Goal: Communication & Community: Answer question/provide support

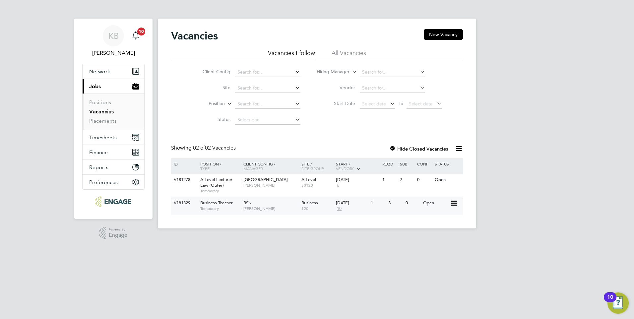
click at [389, 201] on div "3" at bounding box center [394, 203] width 17 height 12
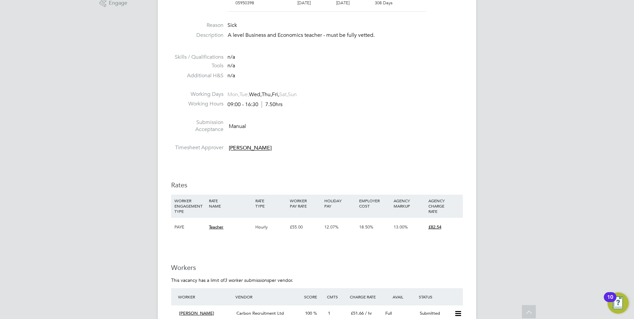
scroll to position [398, 0]
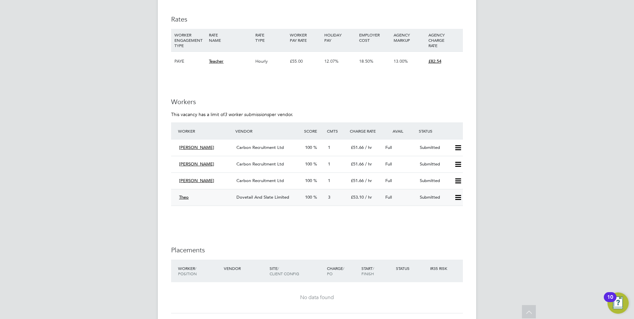
click at [283, 196] on span "Dovetail And Slate Limited" at bounding box center [262, 197] width 53 height 6
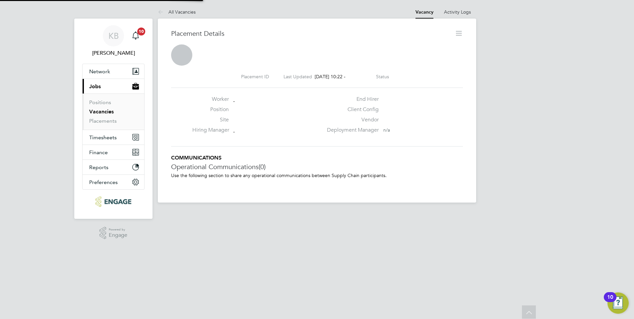
scroll to position [3, 3]
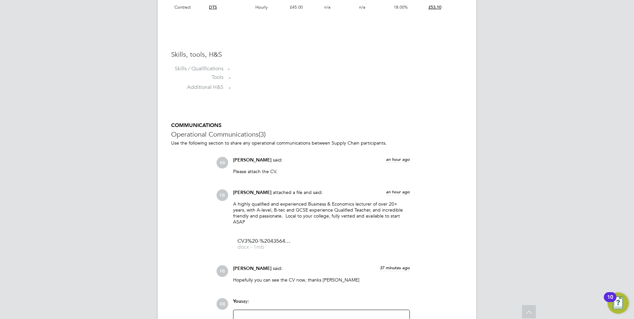
click at [323, 209] on p "A highly qualified and experienced Business & Economics lecturer of over 20+ ye…" at bounding box center [321, 213] width 177 height 24
click at [267, 239] on span "CV3%20-%20435642.docx" at bounding box center [263, 241] width 53 height 5
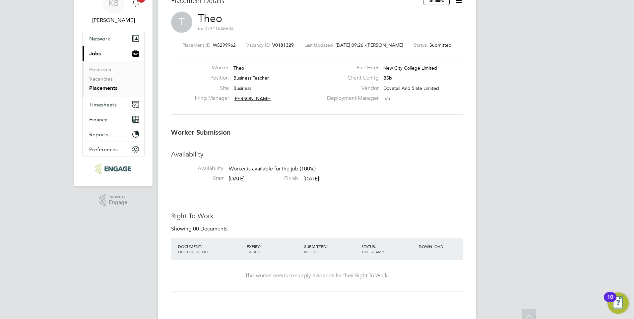
scroll to position [0, 0]
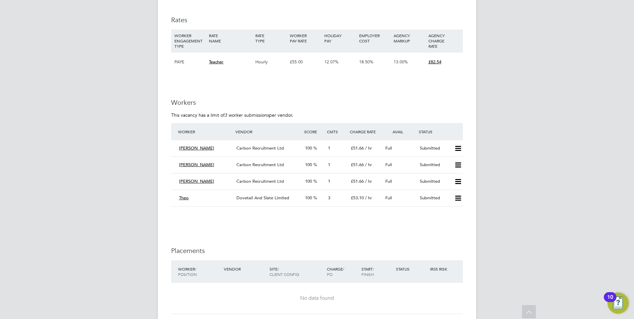
scroll to position [398, 0]
click at [458, 145] on icon at bounding box center [458, 147] width 8 height 5
click at [516, 73] on div "KB Kerry Baker Notifications 10 Applications: Network Sites Workers Current pag…" at bounding box center [317, 66] width 634 height 929
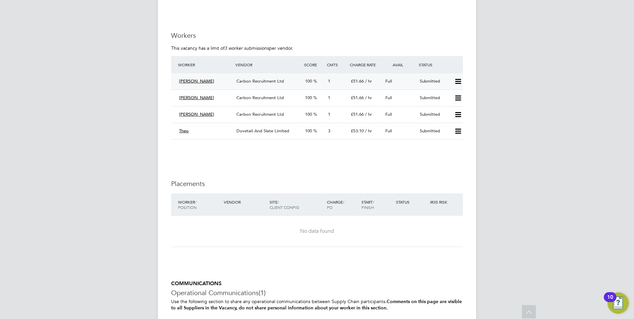
click at [253, 81] on span "Carbon Recruitment Ltd" at bounding box center [259, 81] width 47 height 6
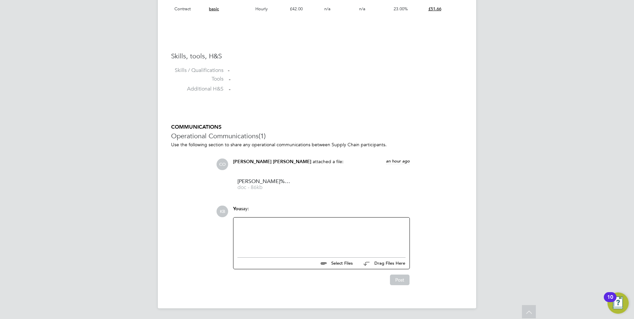
click at [258, 222] on div at bounding box center [321, 235] width 168 height 28
drag, startPoint x: 238, startPoint y: 223, endPoint x: 274, endPoint y: 232, distance: 37.7
click at [274, 232] on div "Can you share the candidates availability for a microteach and interview next w…" at bounding box center [321, 235] width 168 height 28
click at [267, 225] on div "Can you share the candidates availability for a microteach and interview next w…" at bounding box center [321, 235] width 168 height 28
click at [281, 236] on div "Can you share if the candidates availability for a microteach and interview nex…" at bounding box center [321, 235] width 168 height 28
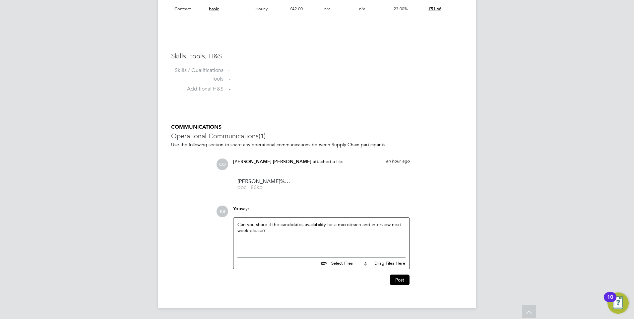
click at [301, 224] on div "Can you share if the candidates availability for a microteach and interview nex…" at bounding box center [321, 235] width 168 height 28
drag, startPoint x: 327, startPoint y: 224, endPoint x: 323, endPoint y: 224, distance: 4.3
click at [323, 224] on div "Can you share if the candidate is availability for a microteach and interview n…" at bounding box center [321, 235] width 168 height 28
click at [316, 225] on div "Can you share if the candidate is available for a microteach and interview next…" at bounding box center [321, 235] width 168 height 28
drag, startPoint x: 238, startPoint y: 224, endPoint x: 267, endPoint y: 234, distance: 31.1
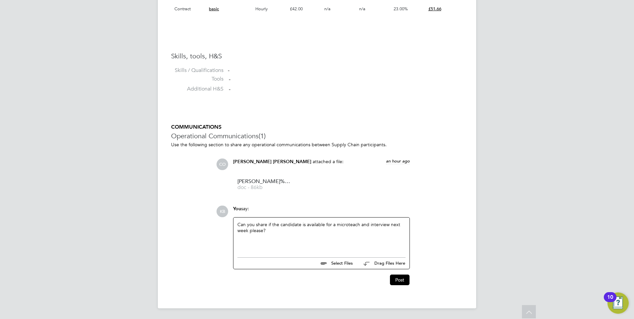
click at [267, 234] on div "Can you share if the candidate is available for a microteach and interview next…" at bounding box center [321, 235] width 168 height 28
copy div "Can you share if the candidate is available for a microteach and interview next…"
click at [343, 237] on div "Can you share if the candidate is available for a microteach and interview next…" at bounding box center [321, 235] width 168 height 28
click at [241, 240] on div "Can you share if the candidate is available for a microteach and interview next…" at bounding box center [321, 235] width 168 height 28
click at [270, 232] on div "Can you share if the candidate is available for a microteach and interview next…" at bounding box center [321, 235] width 168 height 28
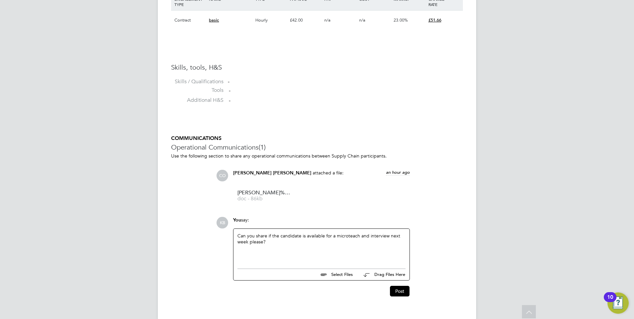
scroll to position [496, 0]
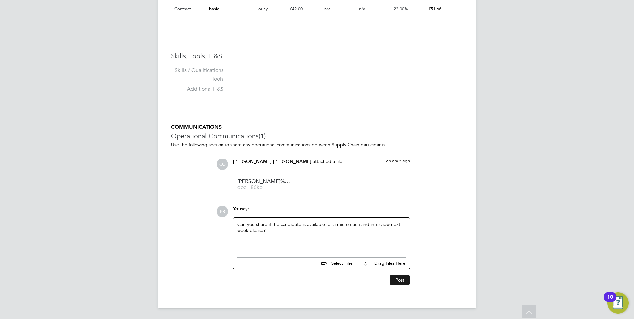
click at [400, 278] on button "Post" at bounding box center [400, 279] width 20 height 11
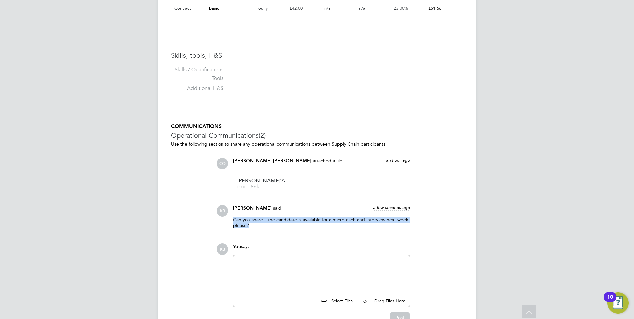
drag, startPoint x: 234, startPoint y: 220, endPoint x: 259, endPoint y: 227, distance: 25.9
click at [259, 227] on p "Can you share if the candidate is available for a microteach and interview next…" at bounding box center [321, 222] width 177 height 12
copy p "Can you share if the candidate is available for a microteach and interview next…"
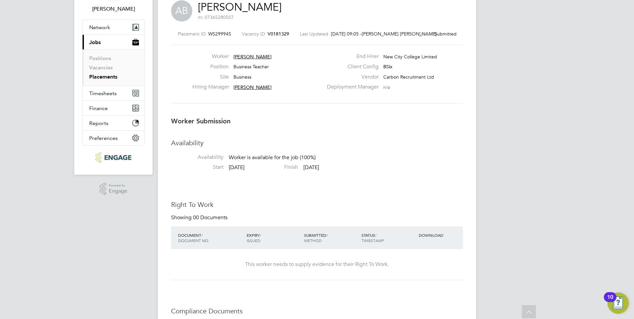
scroll to position [0, 0]
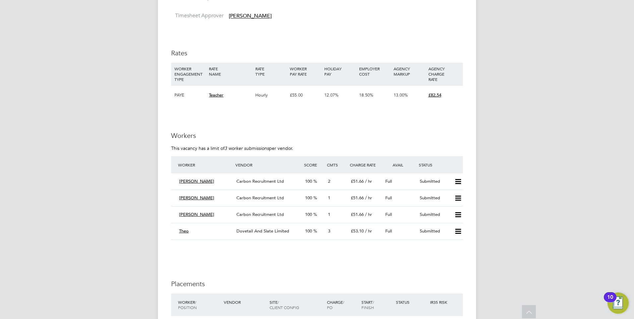
scroll to position [365, 0]
click at [268, 196] on span "Carbon Recruitment Ltd" at bounding box center [259, 197] width 47 height 6
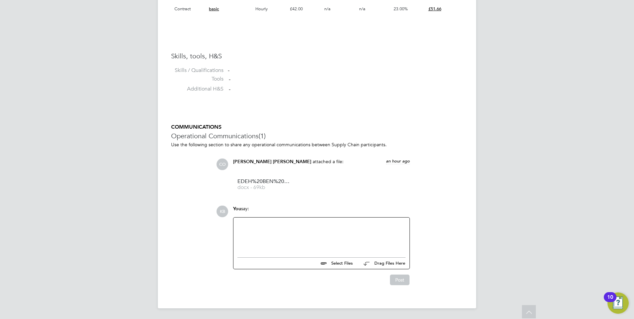
click at [258, 226] on div at bounding box center [321, 235] width 168 height 28
paste div
click at [397, 278] on button "Post" at bounding box center [400, 279] width 20 height 11
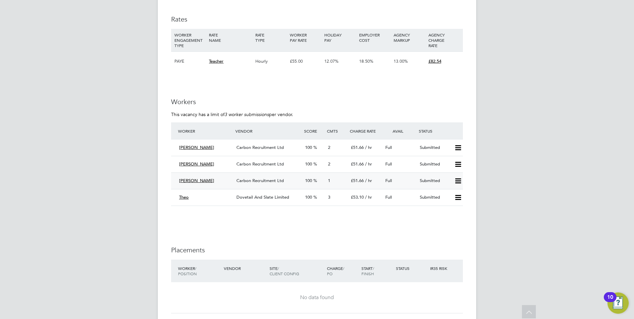
click at [266, 180] on span "Carbon Recruitment Ltd" at bounding box center [259, 181] width 47 height 6
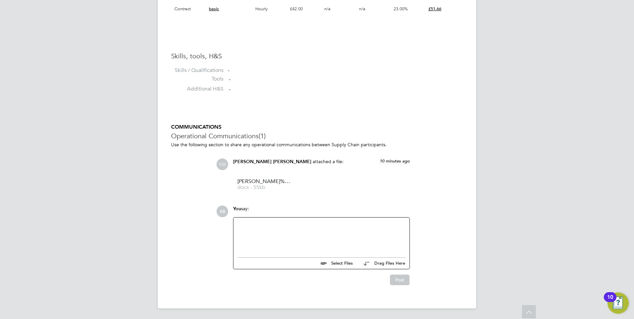
click at [260, 230] on div at bounding box center [321, 235] width 168 height 28
paste div
click at [401, 277] on button "Post" at bounding box center [400, 279] width 20 height 11
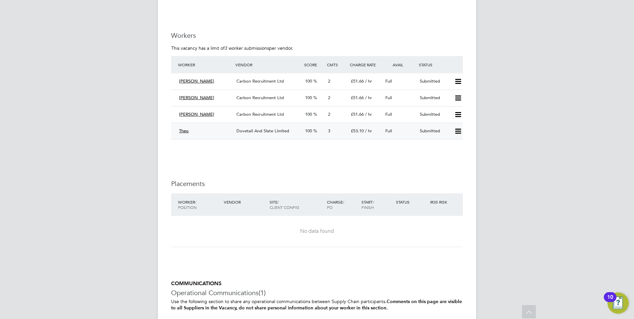
click at [256, 131] on span "Dovetail And Slate Limited" at bounding box center [262, 131] width 53 height 6
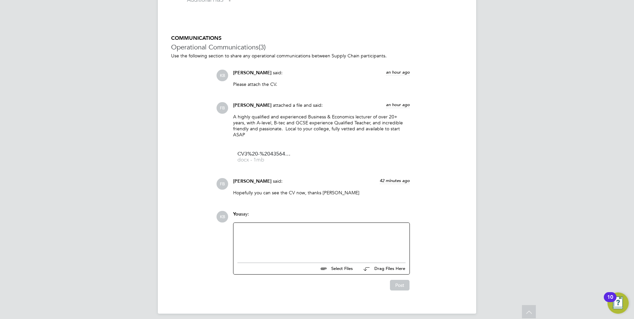
click at [258, 230] on div at bounding box center [321, 241] width 168 height 28
paste div
click at [400, 280] on button "Post" at bounding box center [400, 285] width 20 height 11
